Goal: Navigation & Orientation: Find specific page/section

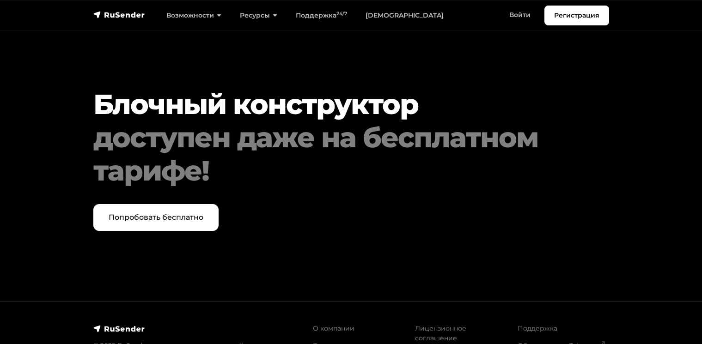
scroll to position [3892, 0]
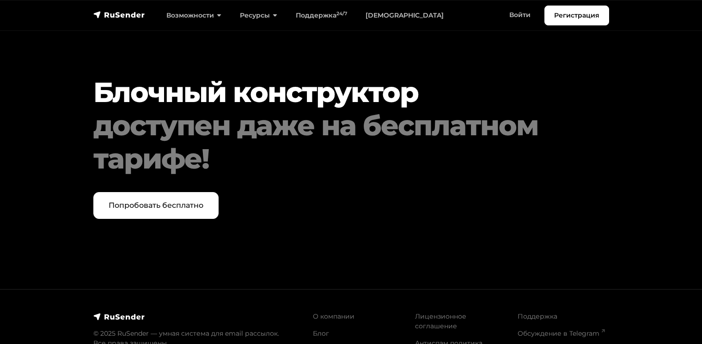
click at [106, 312] on img at bounding box center [119, 316] width 52 height 9
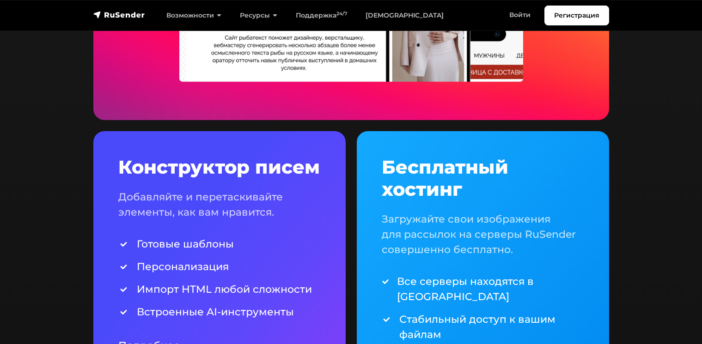
scroll to position [2058, 0]
